Goal: Navigation & Orientation: Find specific page/section

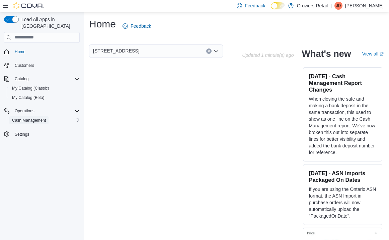
click at [30, 118] on span "Cash Management" at bounding box center [29, 120] width 34 height 5
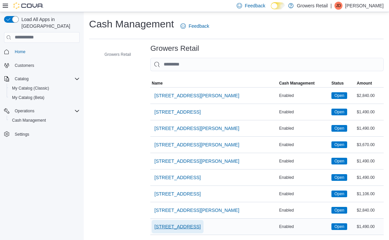
click at [184, 227] on span "[STREET_ADDRESS]" at bounding box center [177, 227] width 46 height 7
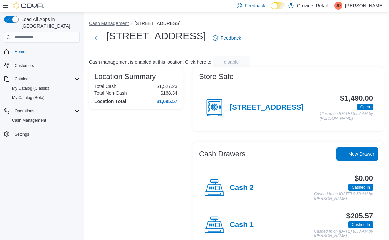
click at [120, 23] on button "Cash Management" at bounding box center [109, 23] width 40 height 5
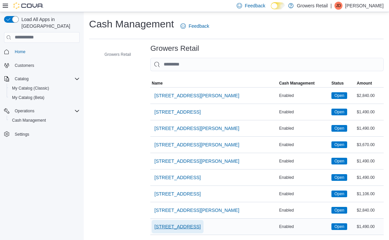
click at [176, 227] on span "[STREET_ADDRESS]" at bounding box center [177, 227] width 46 height 7
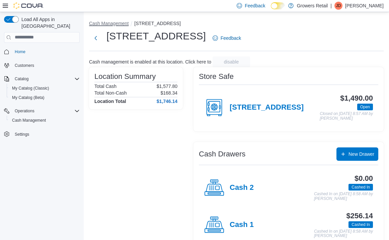
click at [116, 21] on button "Cash Management" at bounding box center [109, 23] width 40 height 5
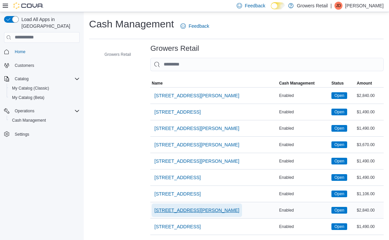
click at [183, 216] on span "[STREET_ADDRESS][PERSON_NAME]" at bounding box center [196, 210] width 85 height 13
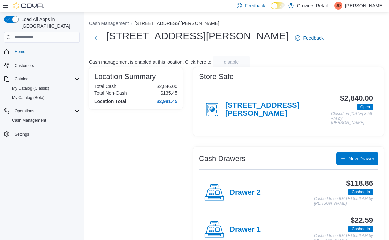
click at [104, 20] on li "Cash Management" at bounding box center [111, 23] width 45 height 7
click at [106, 26] on li "Cash Management" at bounding box center [111, 23] width 45 height 7
click at [106, 24] on button "Cash Management" at bounding box center [109, 23] width 40 height 5
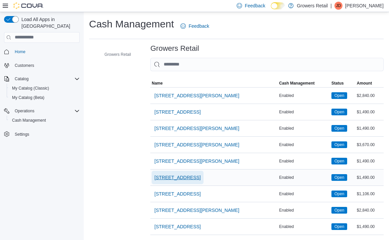
click at [191, 183] on span "[STREET_ADDRESS]" at bounding box center [177, 177] width 46 height 13
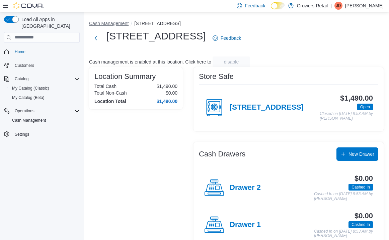
click at [115, 24] on button "Cash Management" at bounding box center [109, 23] width 40 height 5
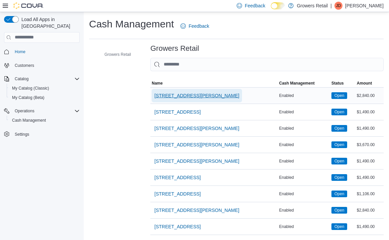
click at [174, 98] on span "[STREET_ADDRESS][PERSON_NAME]" at bounding box center [196, 95] width 85 height 7
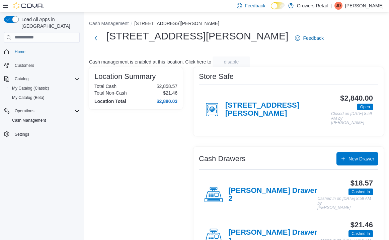
click at [119, 28] on ol "Cash Management [STREET_ADDRESS][PERSON_NAME]" at bounding box center [236, 24] width 295 height 8
click at [116, 23] on button "Cash Management" at bounding box center [109, 23] width 40 height 5
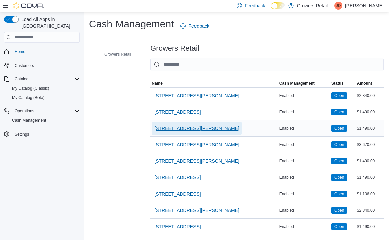
click at [193, 128] on span "[STREET_ADDRESS][PERSON_NAME]" at bounding box center [196, 128] width 85 height 7
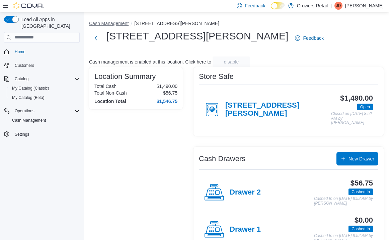
click at [123, 25] on button "Cash Management" at bounding box center [109, 23] width 40 height 5
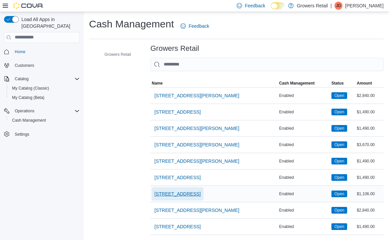
click at [184, 193] on span "[STREET_ADDRESS]" at bounding box center [177, 194] width 46 height 7
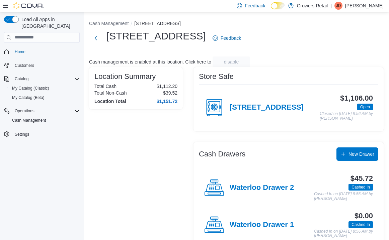
click at [119, 20] on li "Cash Management" at bounding box center [111, 23] width 45 height 7
click at [120, 23] on button "Cash Management" at bounding box center [109, 23] width 40 height 5
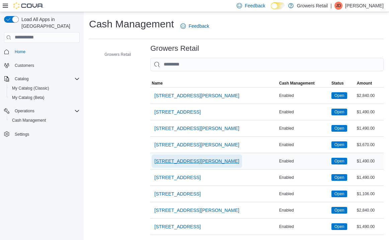
click at [180, 160] on span "[STREET_ADDRESS][PERSON_NAME]" at bounding box center [196, 161] width 85 height 7
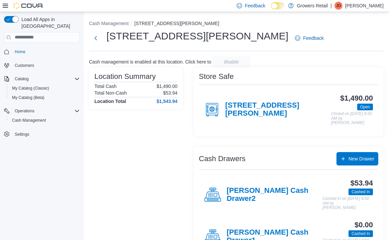
click at [114, 27] on ol "Cash Management [STREET_ADDRESS][PERSON_NAME]" at bounding box center [236, 24] width 295 height 8
click at [113, 25] on button "Cash Management" at bounding box center [109, 23] width 40 height 5
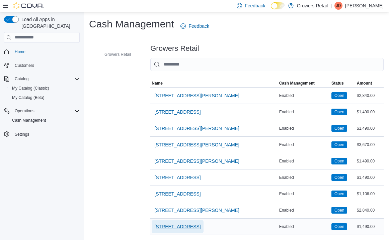
click at [184, 227] on span "[STREET_ADDRESS]" at bounding box center [177, 227] width 46 height 7
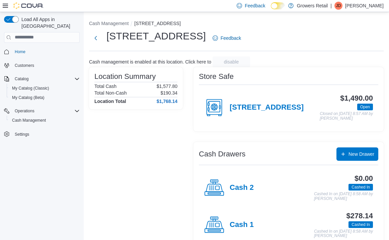
scroll to position [19, 0]
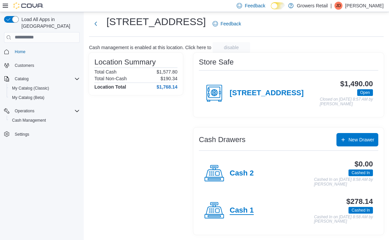
click at [232, 210] on h4 "Cash 1" at bounding box center [242, 211] width 24 height 9
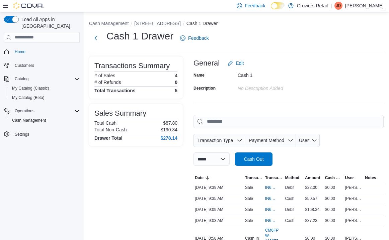
click at [115, 26] on li "Cash Management" at bounding box center [111, 23] width 45 height 7
click at [114, 23] on button "Cash Management" at bounding box center [109, 23] width 40 height 5
